Goal: Task Accomplishment & Management: Manage account settings

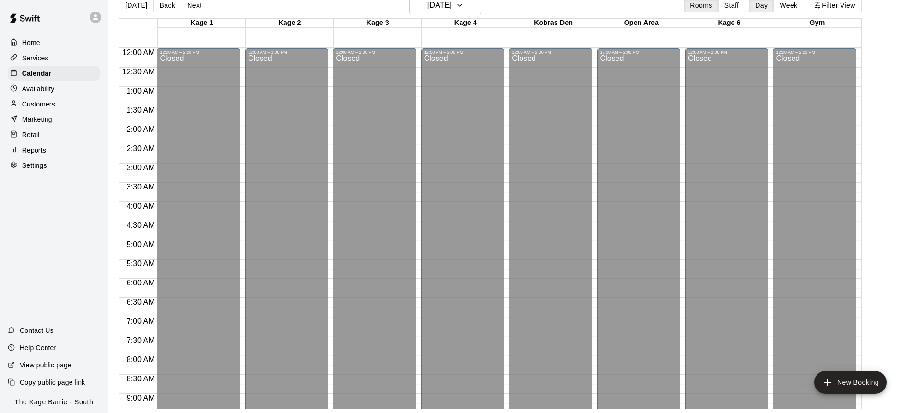
scroll to position [512, 0]
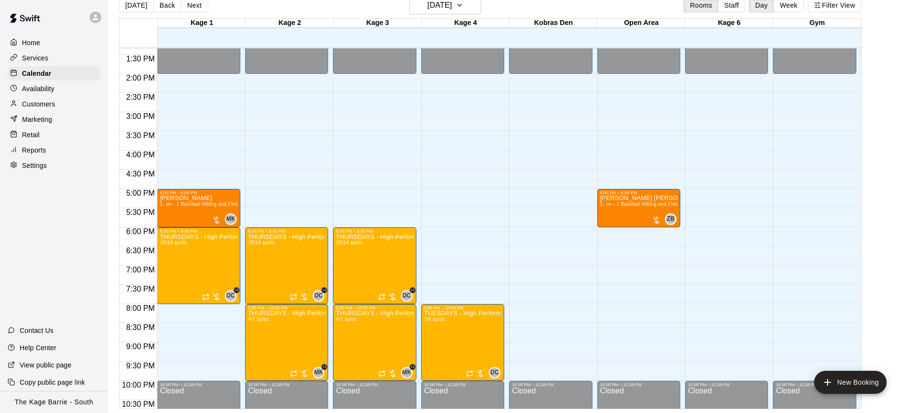
click at [49, 105] on p "Customers" at bounding box center [38, 104] width 33 height 10
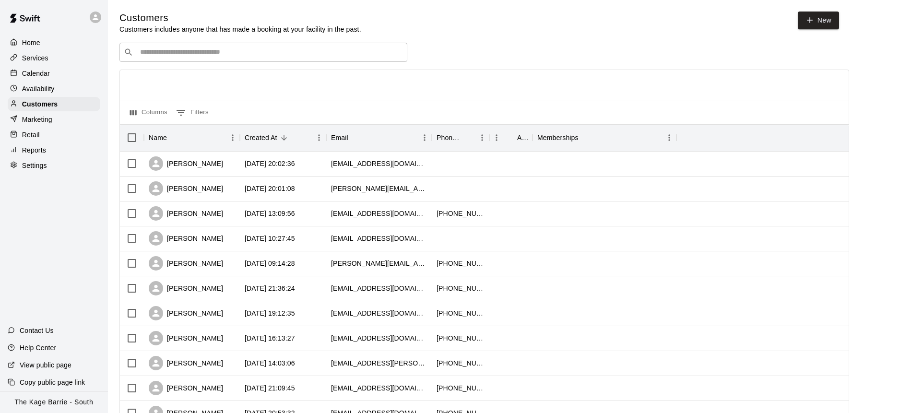
click at [185, 52] on input "Search customers by name or email" at bounding box center [270, 52] width 266 height 10
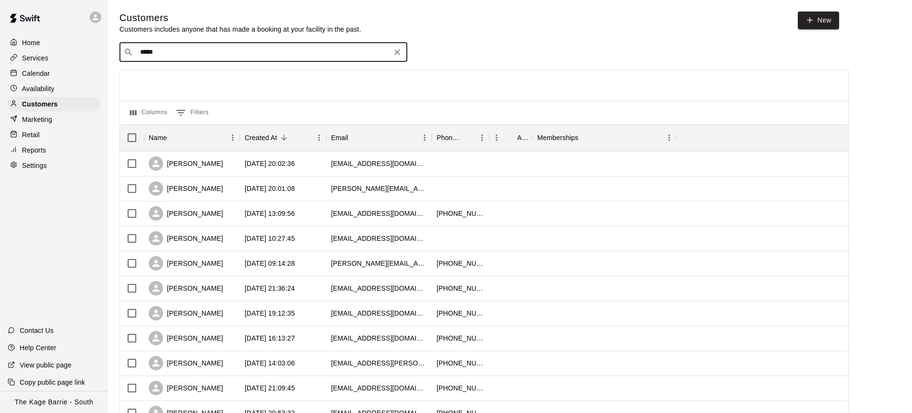
type input "******"
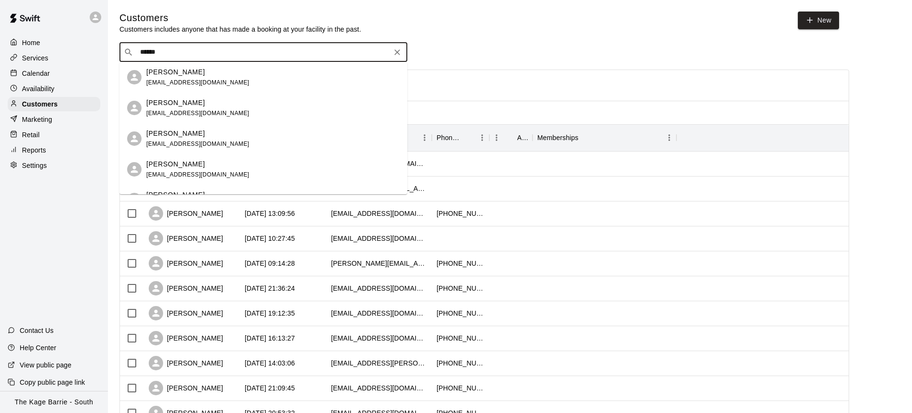
click at [203, 139] on div "[PERSON_NAME] [EMAIL_ADDRESS][DOMAIN_NAME]" at bounding box center [197, 139] width 103 height 21
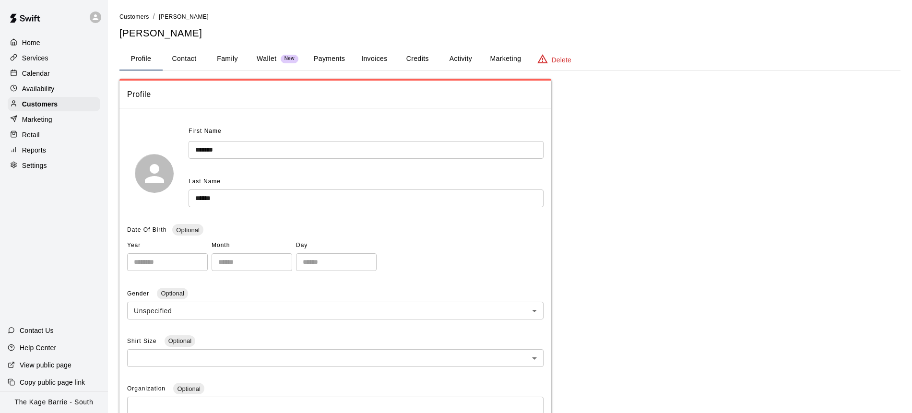
click at [191, 59] on button "Contact" at bounding box center [184, 58] width 43 height 23
select select "**"
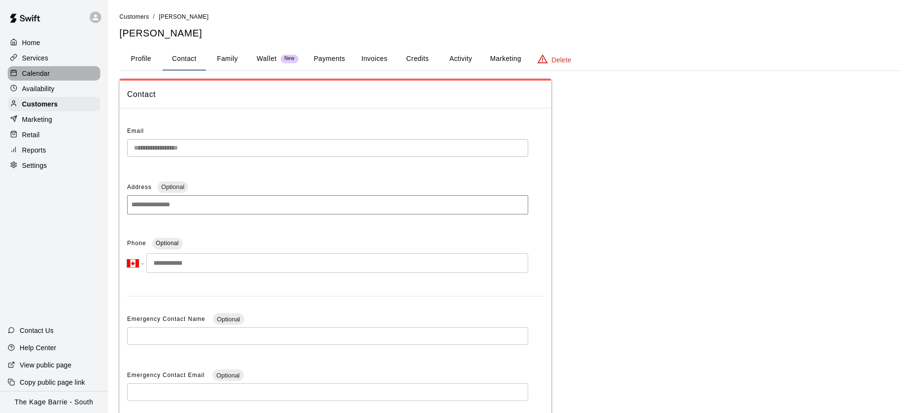
click at [68, 74] on div "Calendar" at bounding box center [54, 73] width 93 height 14
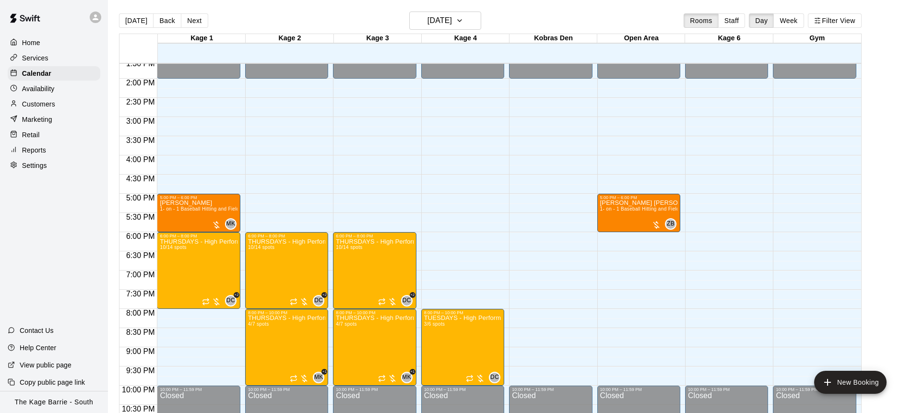
scroll to position [561, 0]
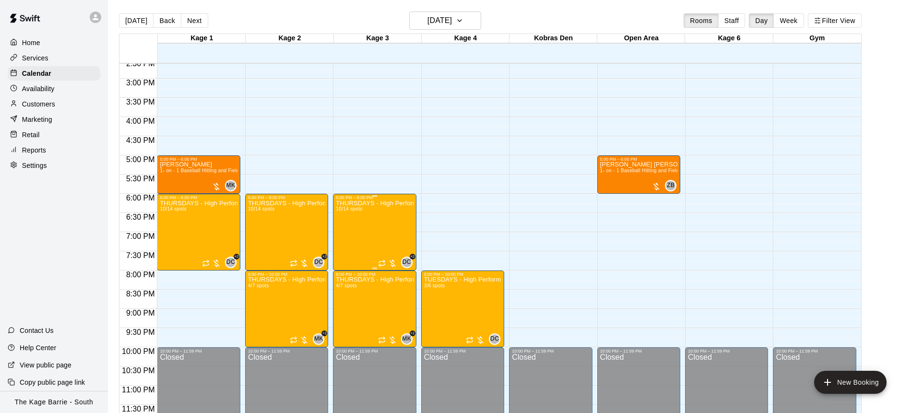
click at [363, 234] on div "THURSDAYS - High Performance Hitting Program - Baseball Program - 12U - 14U 10/…" at bounding box center [374, 406] width 77 height 413
click at [346, 238] on img "edit" at bounding box center [345, 232] width 11 height 11
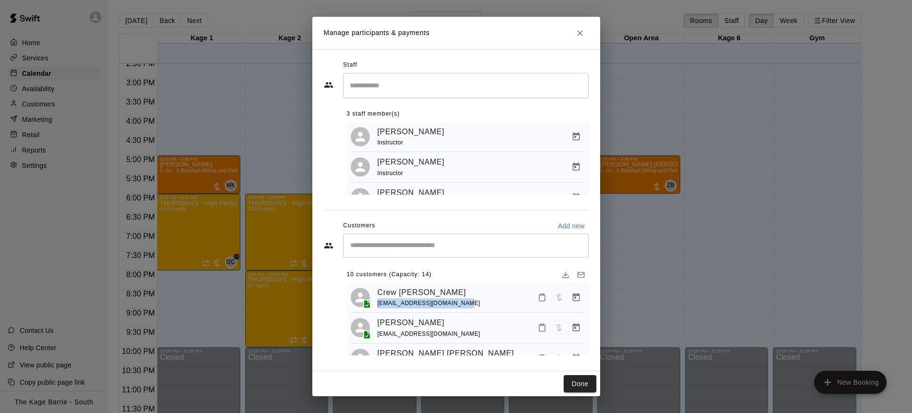
copy span "[EMAIL_ADDRESS][DOMAIN_NAME]"
drag, startPoint x: 456, startPoint y: 304, endPoint x: 377, endPoint y: 307, distance: 79.2
click at [377, 307] on div "Crew [PERSON_NAME] [EMAIL_ADDRESS][DOMAIN_NAME]" at bounding box center [480, 297] width 207 height 23
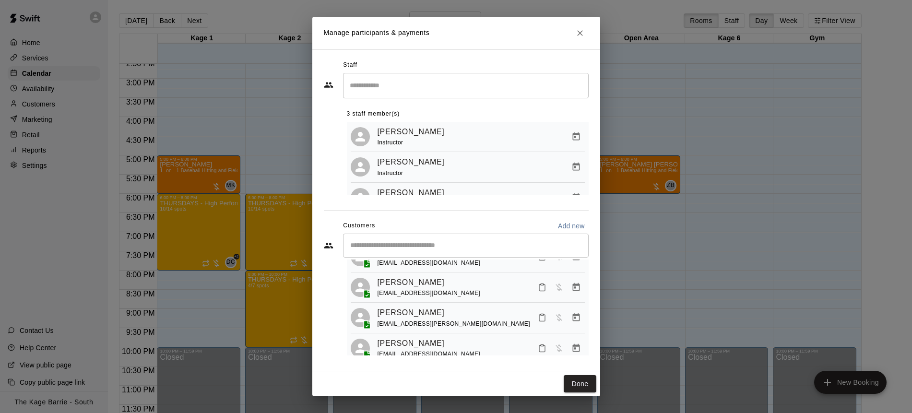
scroll to position [240, 0]
click at [439, 245] on input "Start typing to search customers..." at bounding box center [465, 246] width 237 height 10
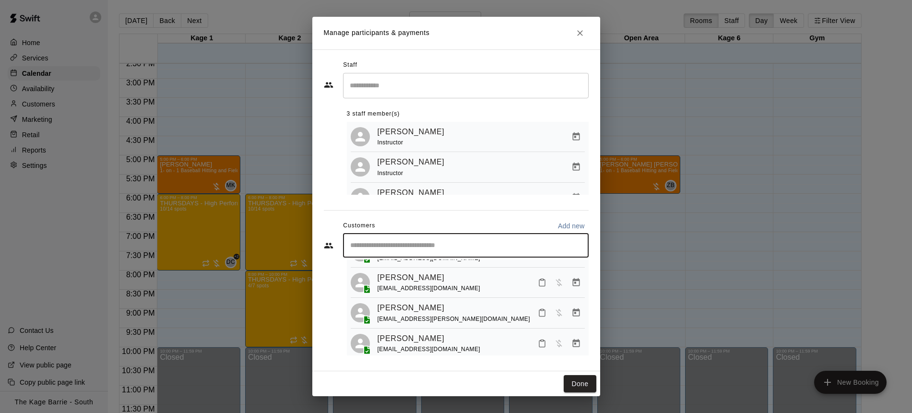
paste input "**********"
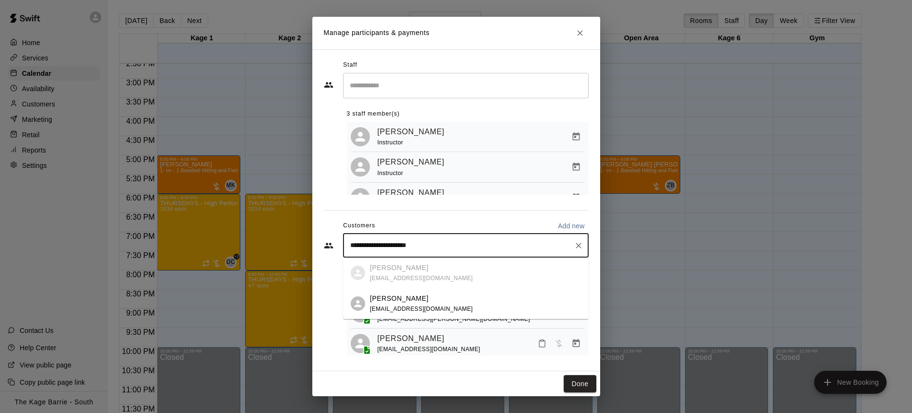
type input "**********"
click at [445, 221] on div "Customers Add new" at bounding box center [456, 225] width 265 height 15
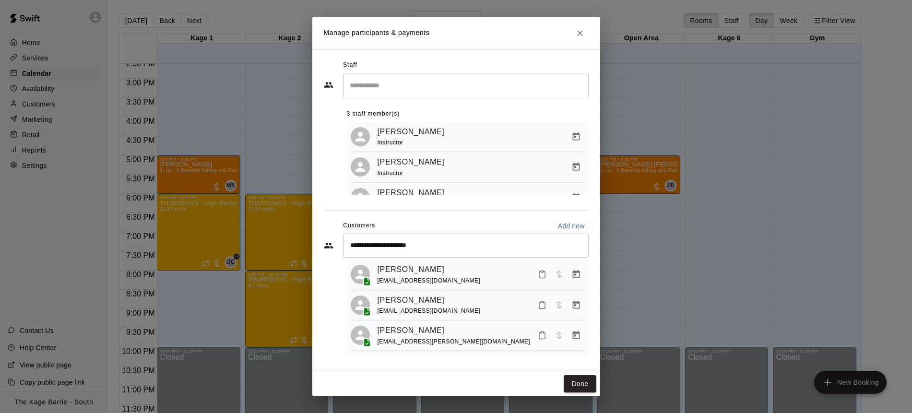
scroll to position [217, 0]
click at [582, 32] on icon "Close" at bounding box center [580, 33] width 10 height 10
click at [581, 33] on icon "Close" at bounding box center [580, 33] width 10 height 10
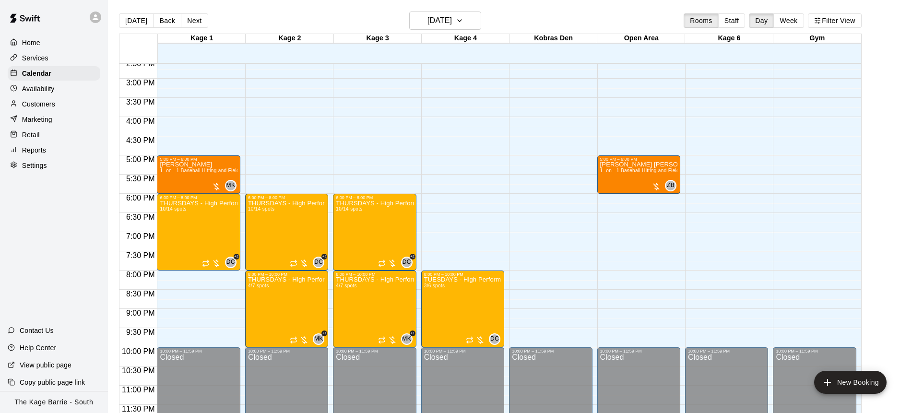
click at [521, 19] on div "[DATE] Back [DATE][DATE] Rooms Staff Day Week Filter View" at bounding box center [490, 23] width 742 height 22
click at [463, 23] on icon "button" at bounding box center [460, 21] width 8 height 12
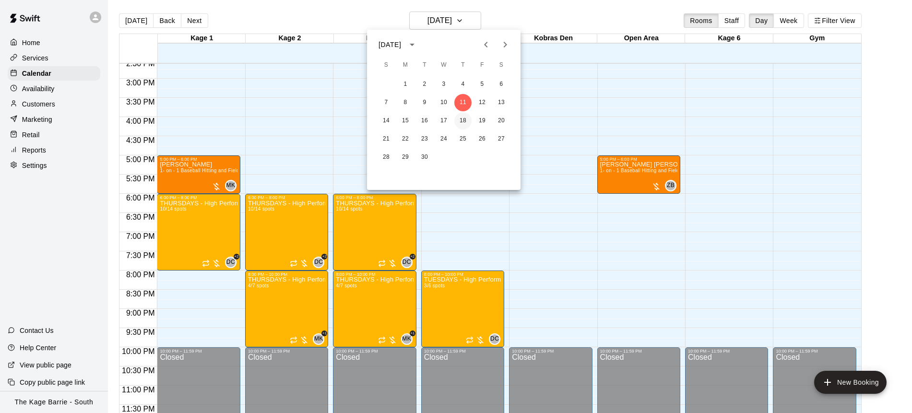
click at [463, 122] on button "18" at bounding box center [462, 120] width 17 height 17
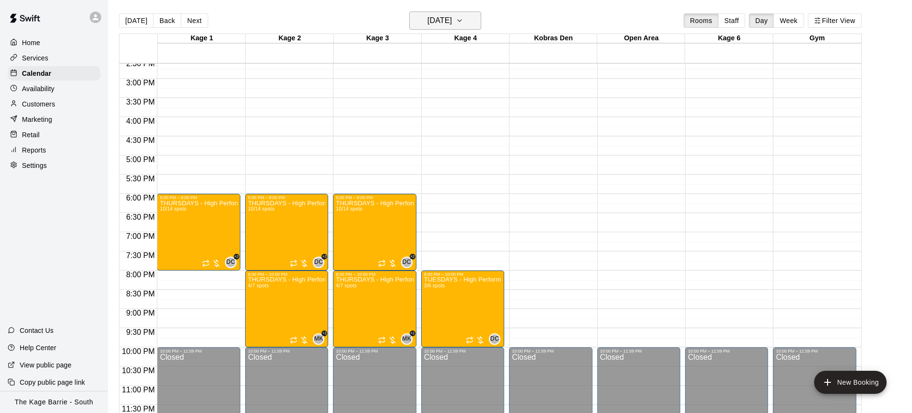
click at [463, 24] on icon "button" at bounding box center [460, 21] width 8 height 12
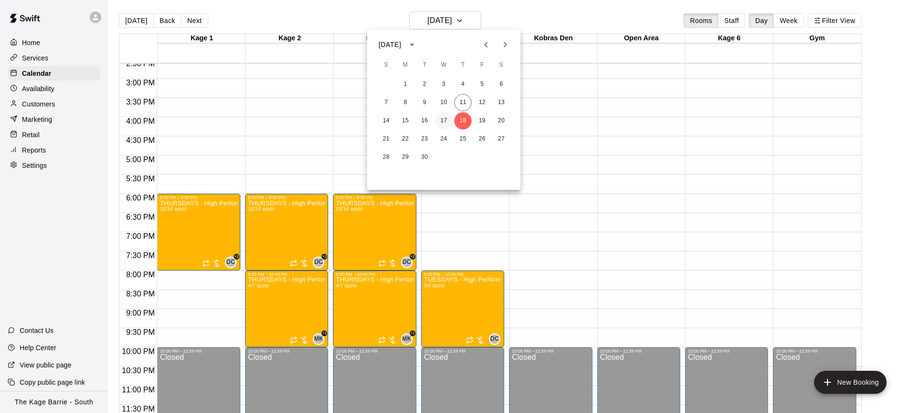
click at [444, 120] on button "17" at bounding box center [443, 120] width 17 height 17
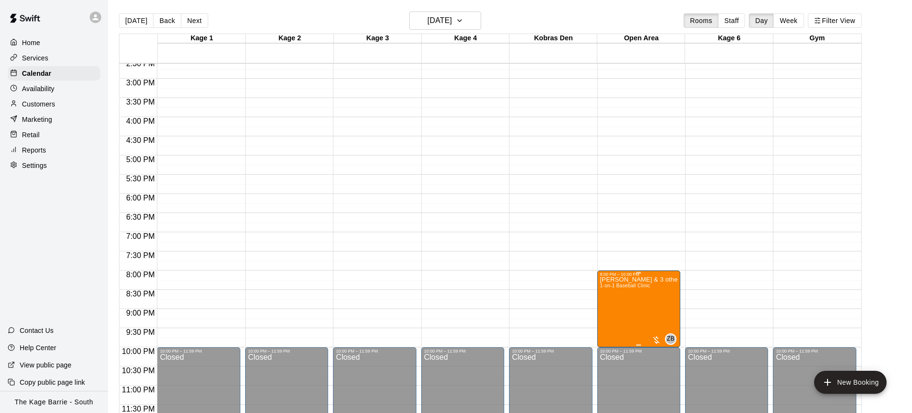
click at [612, 313] on img "edit" at bounding box center [609, 309] width 11 height 11
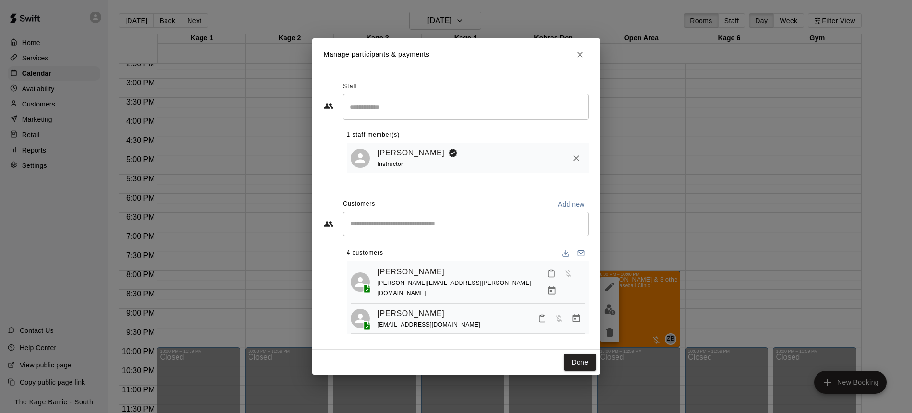
scroll to position [55, 0]
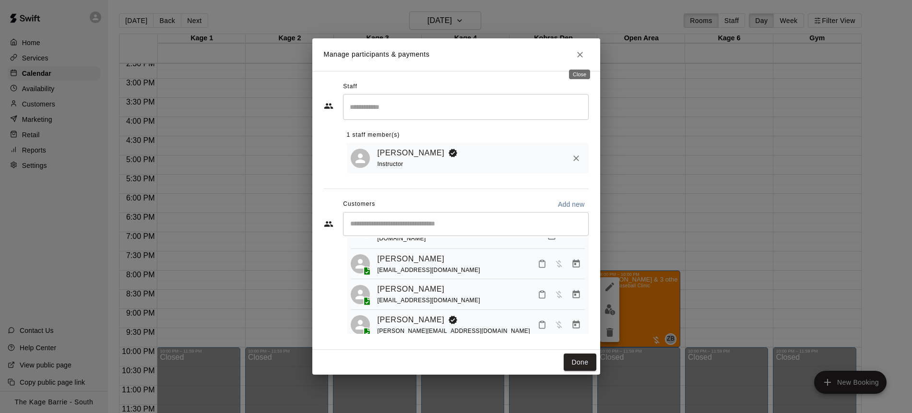
click at [580, 55] on icon "Close" at bounding box center [580, 55] width 10 height 10
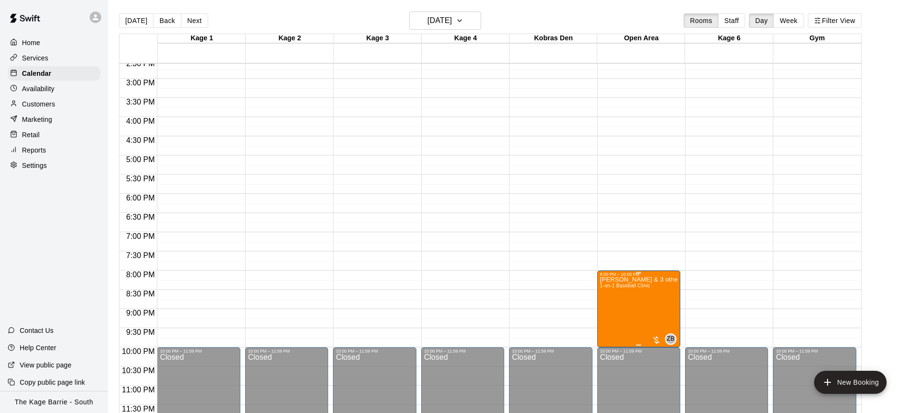
click at [611, 313] on img "edit" at bounding box center [609, 309] width 11 height 11
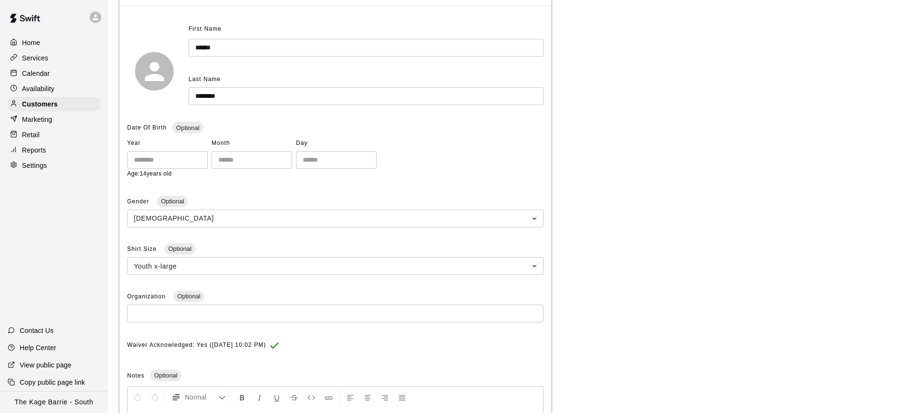
scroll to position [11, 0]
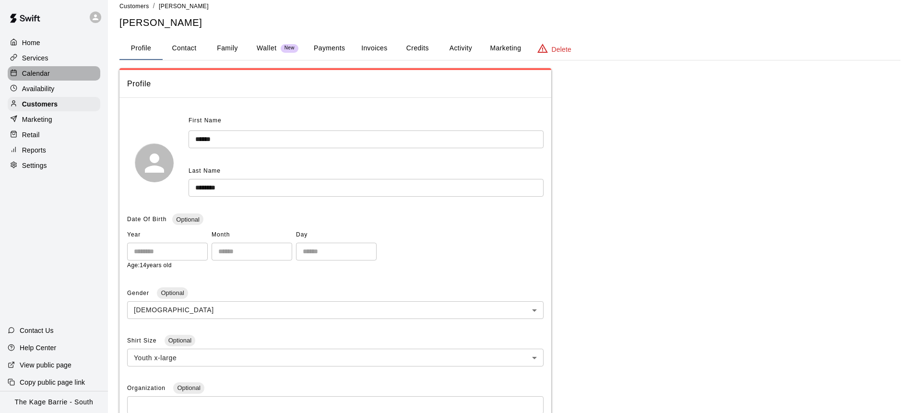
click at [65, 74] on div "Calendar" at bounding box center [54, 73] width 93 height 14
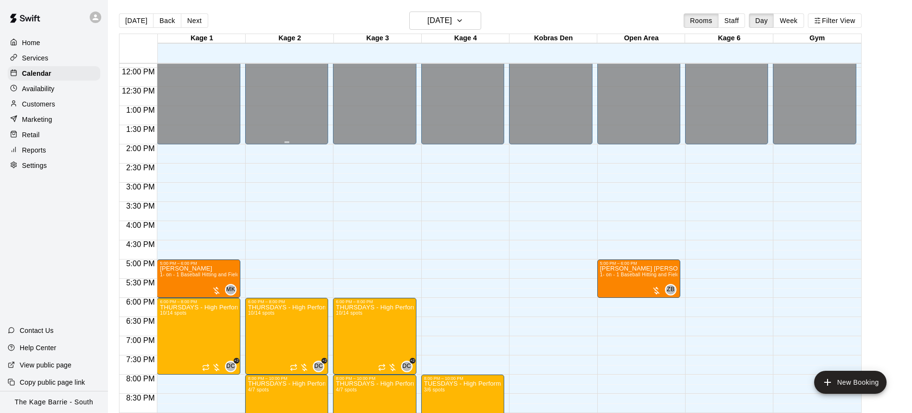
scroll to position [561, 0]
